Goal: Check status: Check status

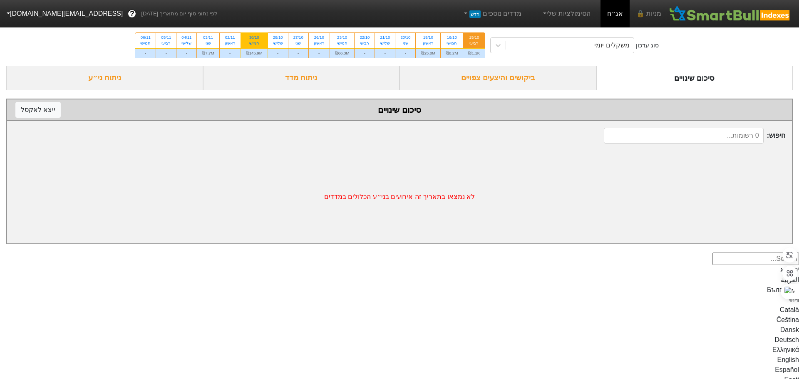
click at [254, 40] on div "30/10" at bounding box center [254, 38] width 17 height 6
click at [254, 38] on input "30/10 חמישי ₪145.9M" at bounding box center [251, 35] width 5 height 5
radio input "true"
click at [496, 77] on div "ביקושים והיצעים צפויים" at bounding box center [498, 78] width 197 height 25
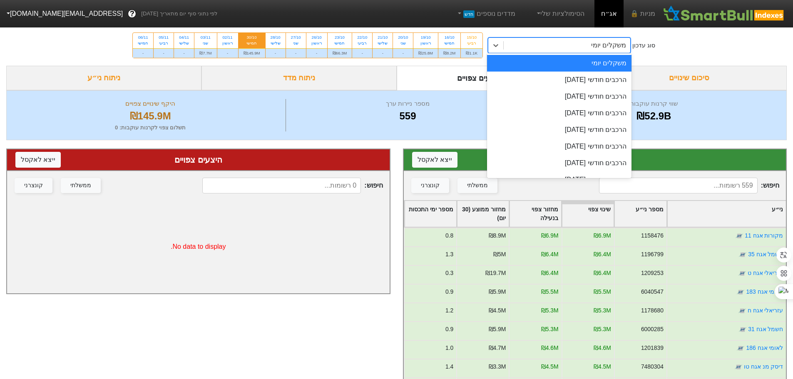
click at [584, 49] on div "משקלים יומי" at bounding box center [567, 45] width 127 height 15
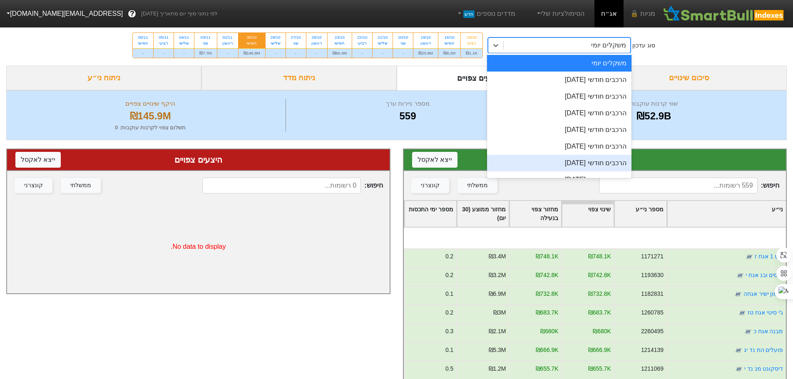
scroll to position [791, 0]
